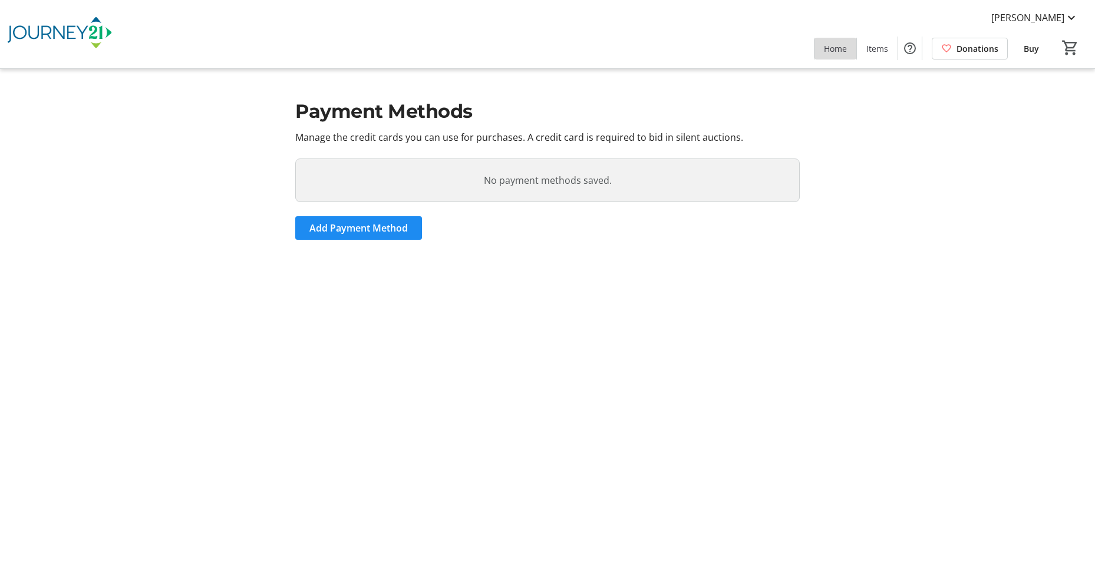
click at [835, 50] on span "Home" at bounding box center [835, 48] width 23 height 12
